Goal: Information Seeking & Learning: Find specific fact

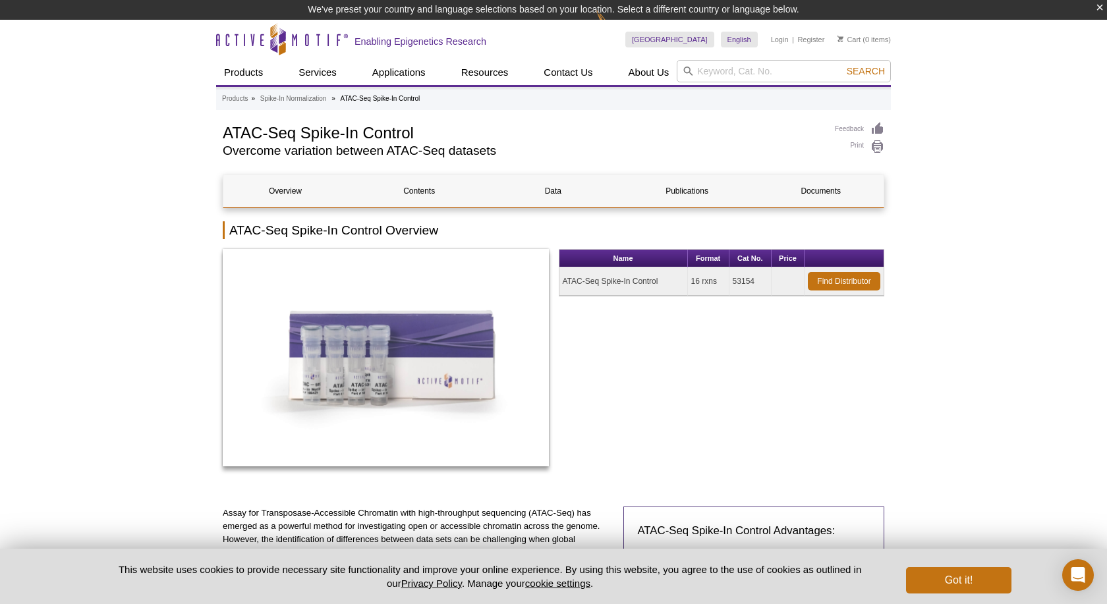
drag, startPoint x: 0, startPoint y: 0, endPoint x: 728, endPoint y: 284, distance: 781.7
click at [728, 284] on tr "ATAC-Seq Spike-In Control 16 rxns 53154 Find Distributor" at bounding box center [722, 282] width 325 height 28
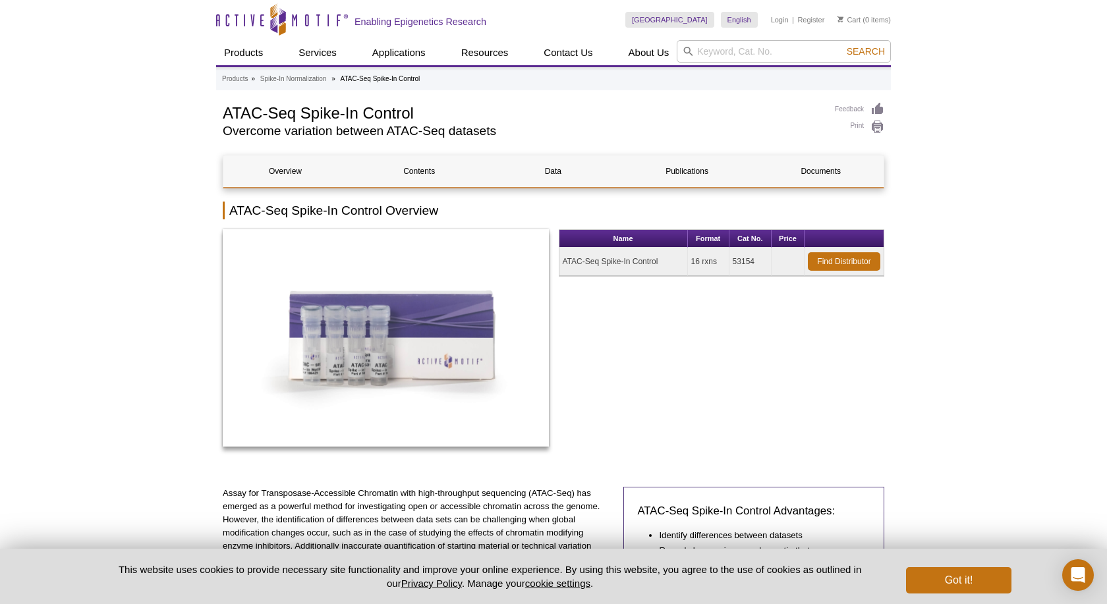
click at [745, 271] on td "53154" at bounding box center [751, 262] width 42 height 28
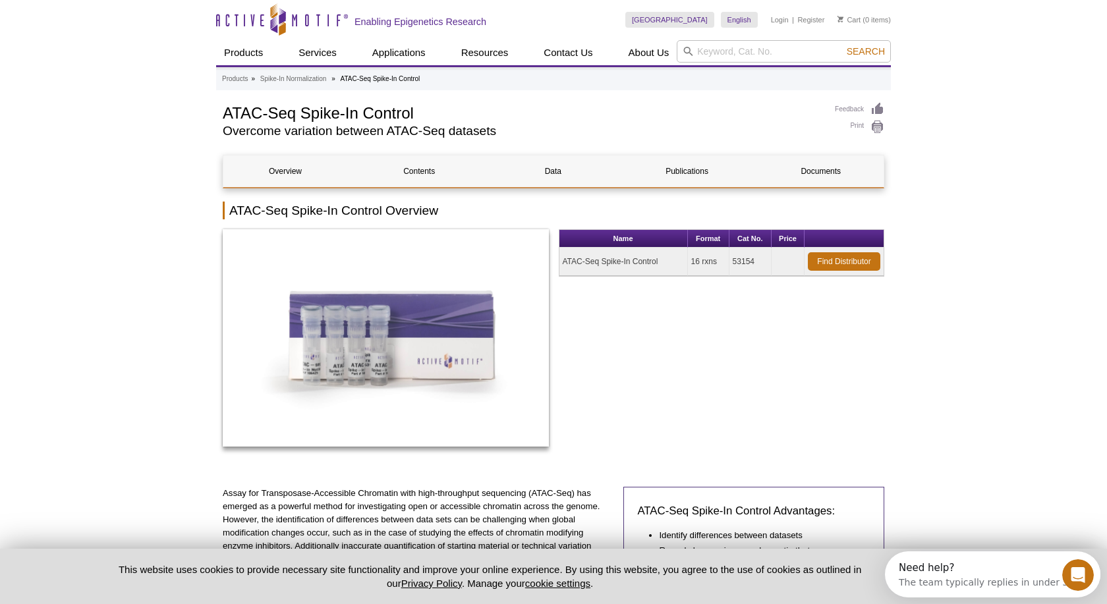
drag, startPoint x: 734, startPoint y: 262, endPoint x: 753, endPoint y: 262, distance: 18.5
click at [753, 262] on td "53154" at bounding box center [751, 262] width 42 height 28
copy td "53154"
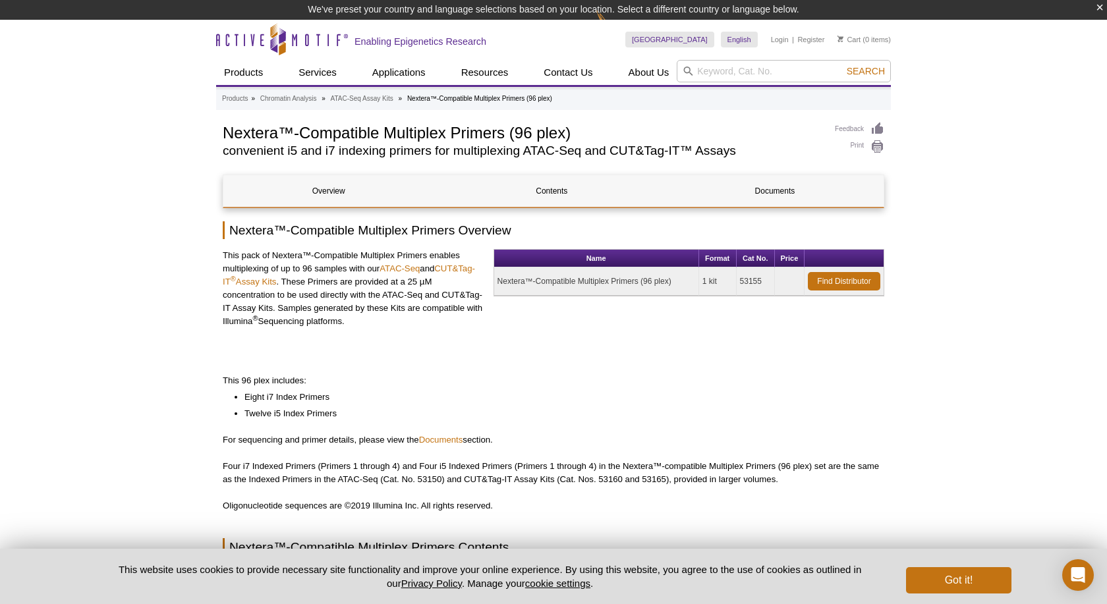
drag, startPoint x: 739, startPoint y: 278, endPoint x: 760, endPoint y: 277, distance: 20.4
click at [760, 277] on td "53155" at bounding box center [756, 282] width 38 height 28
copy td "53155"
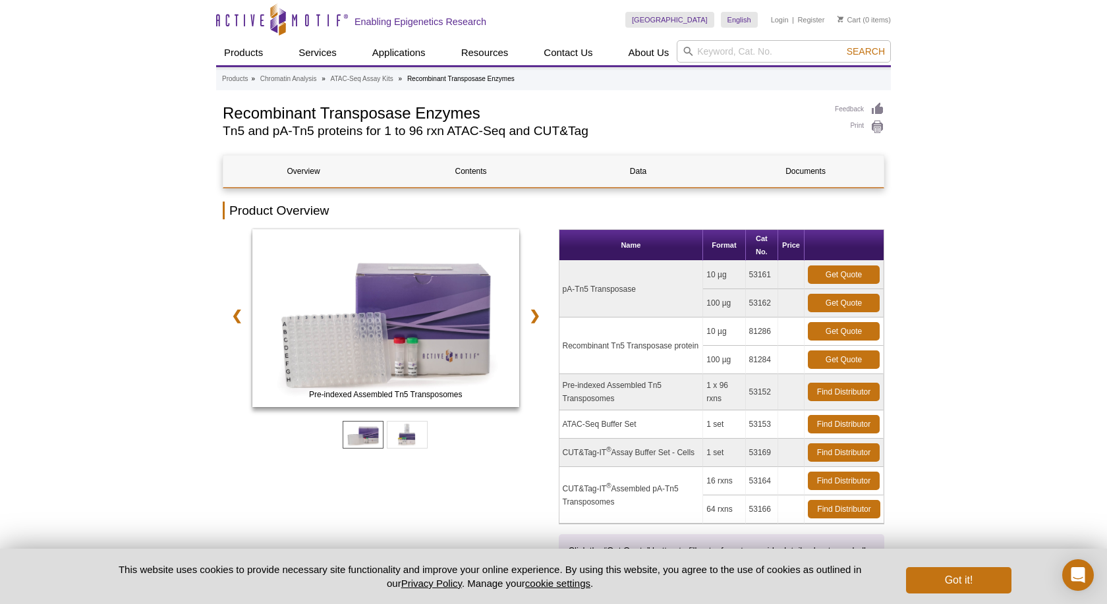
drag, startPoint x: 770, startPoint y: 391, endPoint x: 749, endPoint y: 390, distance: 21.1
click at [749, 390] on td "53152" at bounding box center [762, 392] width 32 height 36
copy td "53152"
